Goal: Information Seeking & Learning: Learn about a topic

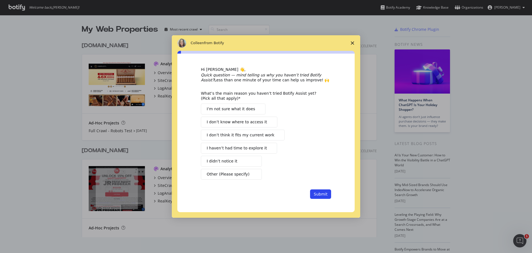
click at [352, 43] on icon "Close survey" at bounding box center [352, 42] width 3 height 3
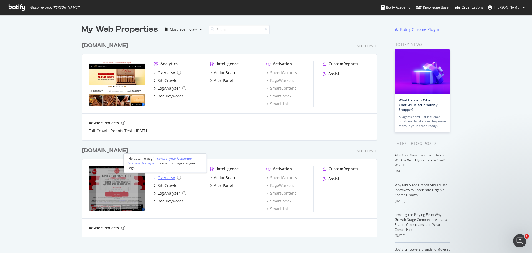
click at [158, 175] on div "Overview" at bounding box center [166, 178] width 17 height 6
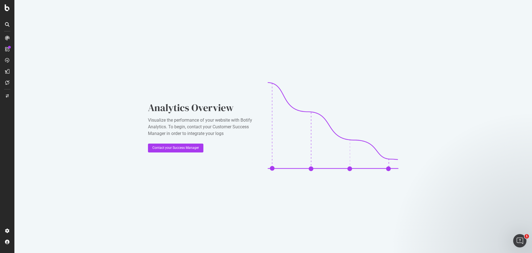
click at [12, 36] on link at bounding box center [7, 38] width 13 height 9
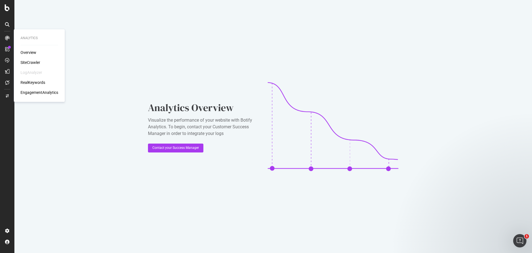
click at [29, 53] on div "Overview" at bounding box center [29, 53] width 16 height 6
click at [34, 65] on div "SiteCrawler" at bounding box center [31, 63] width 20 height 6
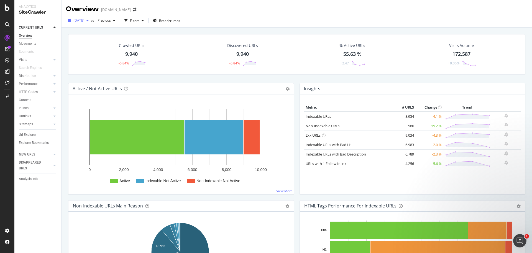
click at [84, 20] on span "[DATE]" at bounding box center [78, 20] width 11 height 5
click at [111, 20] on span "Previous" at bounding box center [103, 20] width 16 height 5
click at [84, 22] on span "[DATE]" at bounding box center [78, 20] width 11 height 5
click at [264, 14] on div "[DATE] vs Previous Filters Breadcrumbs" at bounding box center [297, 21] width 471 height 14
click at [323, 115] on link "Indexable URLs" at bounding box center [319, 116] width 26 height 5
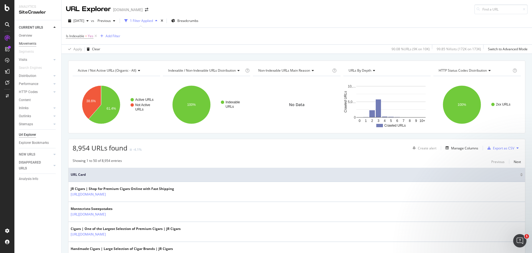
click at [29, 41] on div "Movements" at bounding box center [27, 44] width 17 height 6
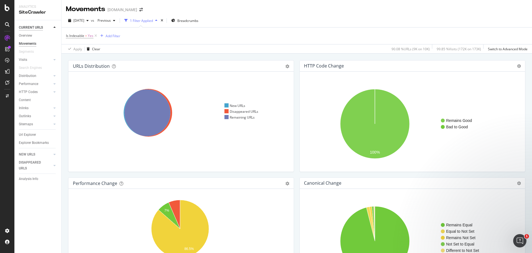
click at [37, 26] on div "CURRENT URLS" at bounding box center [31, 28] width 24 height 6
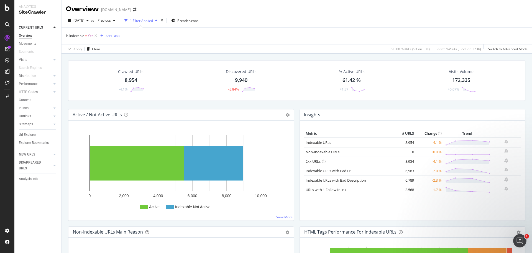
click at [129, 82] on div "8,954" at bounding box center [131, 80] width 12 height 7
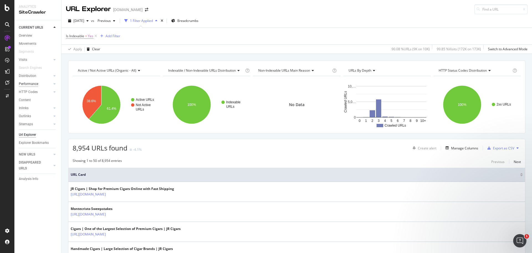
click at [30, 83] on div "Performance" at bounding box center [28, 84] width 19 height 6
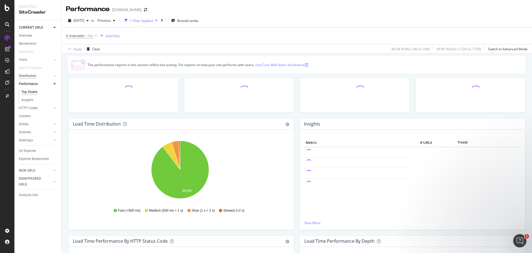
click at [30, 76] on div "Distribution" at bounding box center [27, 76] width 17 height 6
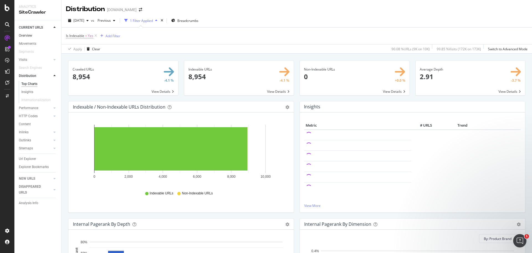
click at [32, 36] on link "Overview" at bounding box center [38, 36] width 39 height 6
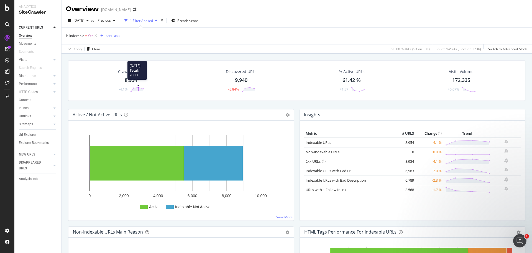
click at [139, 89] on polygon at bounding box center [137, 89] width 12 height 4
click at [133, 77] on div "8,954" at bounding box center [131, 80] width 12 height 7
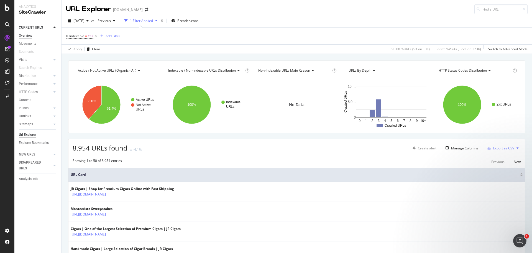
click at [32, 33] on div "Overview" at bounding box center [25, 36] width 13 height 6
